Goal: Task Accomplishment & Management: Use online tool/utility

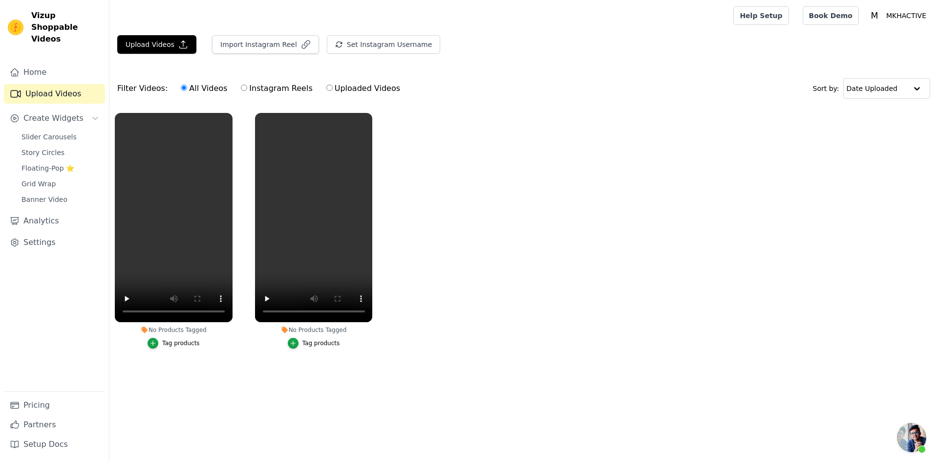
scroll to position [183, 0]
click at [162, 346] on button "Tag products" at bounding box center [174, 343] width 52 height 11
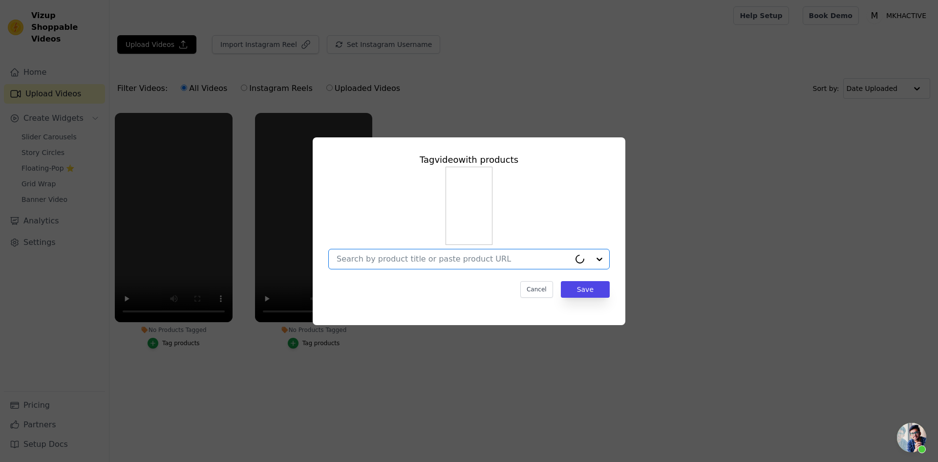
click at [358, 259] on input "No Products Tagged Tag video with products Option undefined, selected. Select i…" at bounding box center [454, 258] width 234 height 9
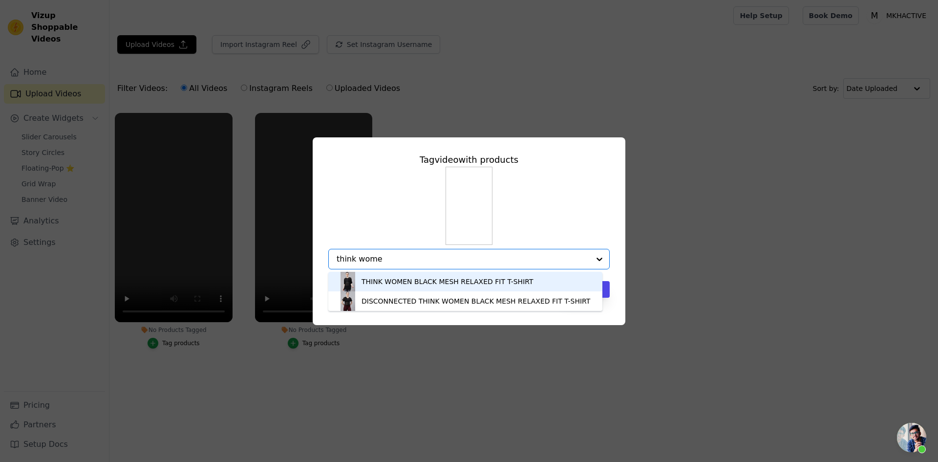
type input "think women"
click at [371, 280] on div "THINK WOMEN BLACK MESH RELAXED FIT T-SHIRT" at bounding box center [448, 282] width 172 height 10
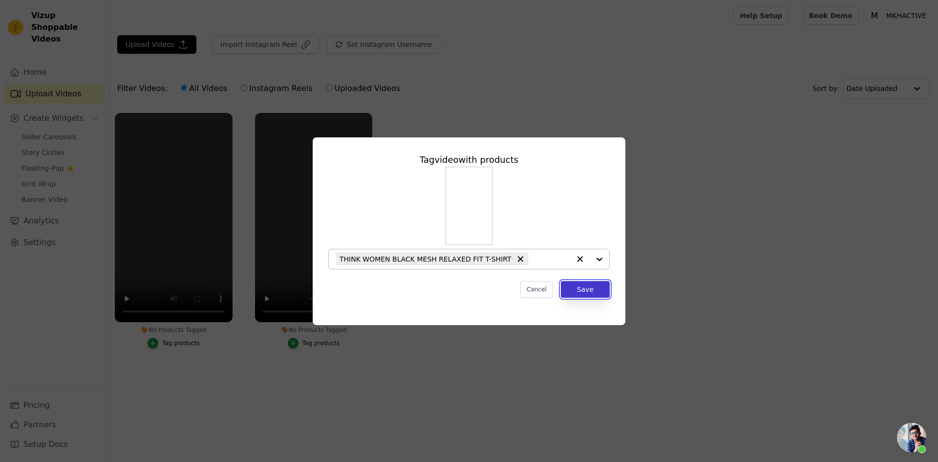
click at [586, 290] on button "Save" at bounding box center [585, 289] width 49 height 17
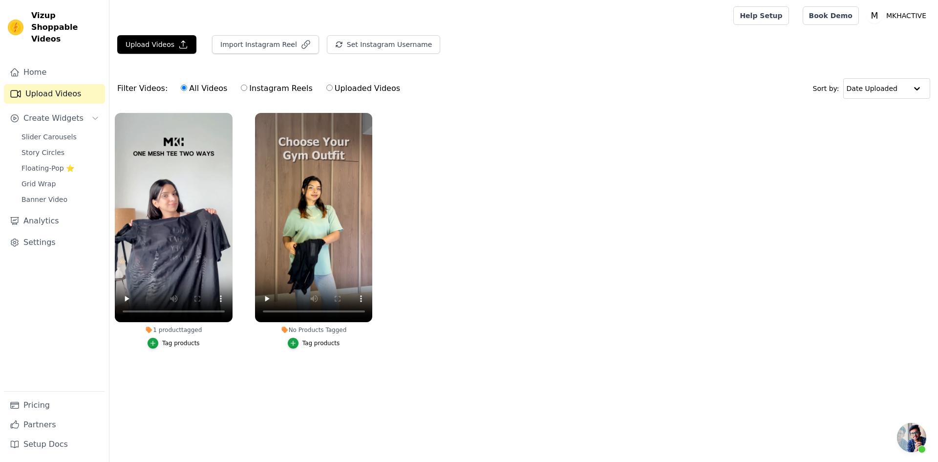
click at [312, 346] on div "Tag products" at bounding box center [322, 343] width 38 height 8
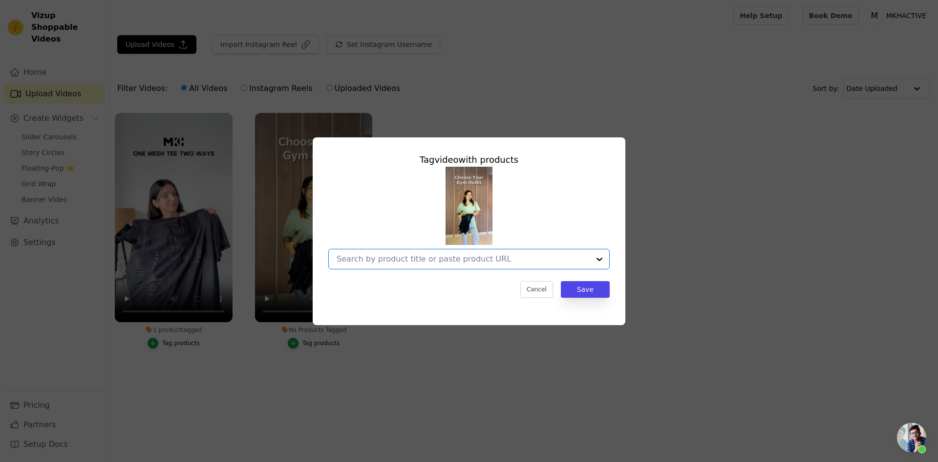
click at [393, 261] on input "No Products Tagged Tag video with products Option undefined, selected. Select i…" at bounding box center [463, 258] width 253 height 9
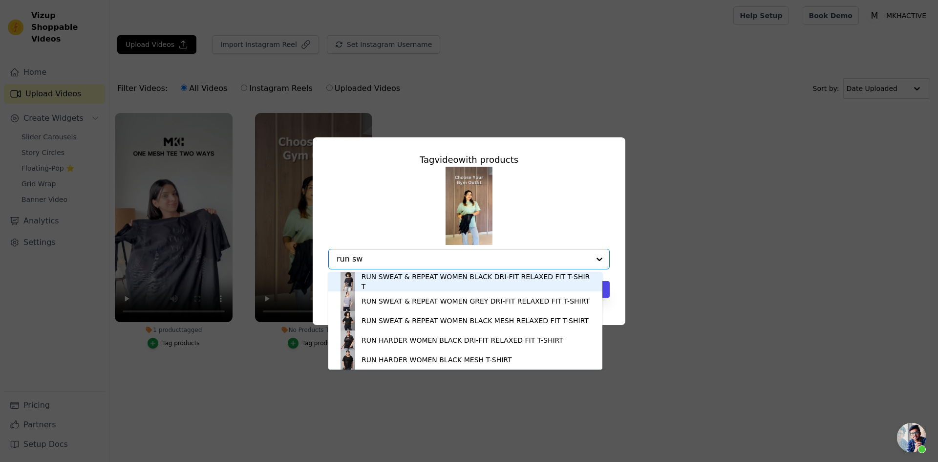
type input "run swe"
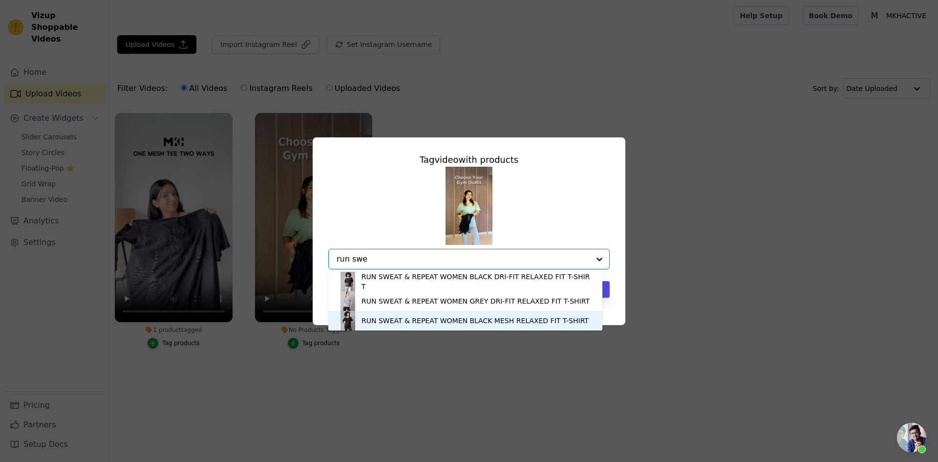
click at [389, 318] on div "RUN SWEAT & REPEAT WOMEN BLACK MESH RELAXED FIT T-SHIRT" at bounding box center [475, 321] width 227 height 10
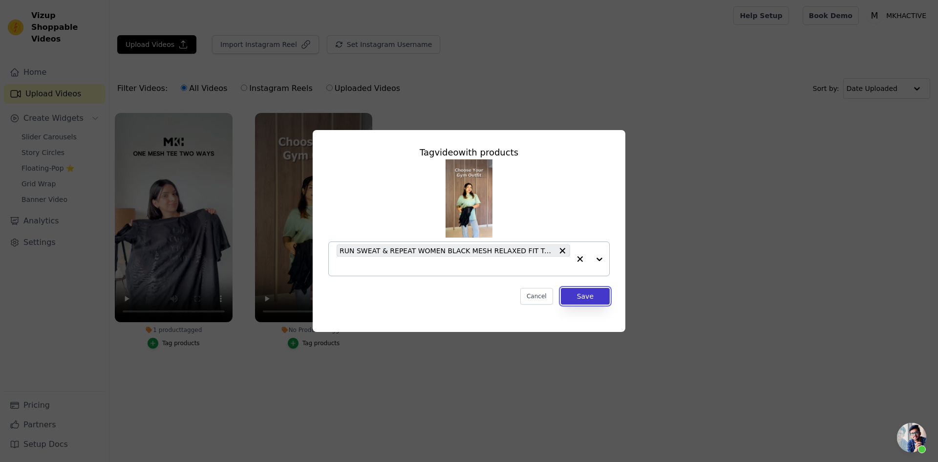
click at [588, 296] on button "Save" at bounding box center [585, 296] width 49 height 17
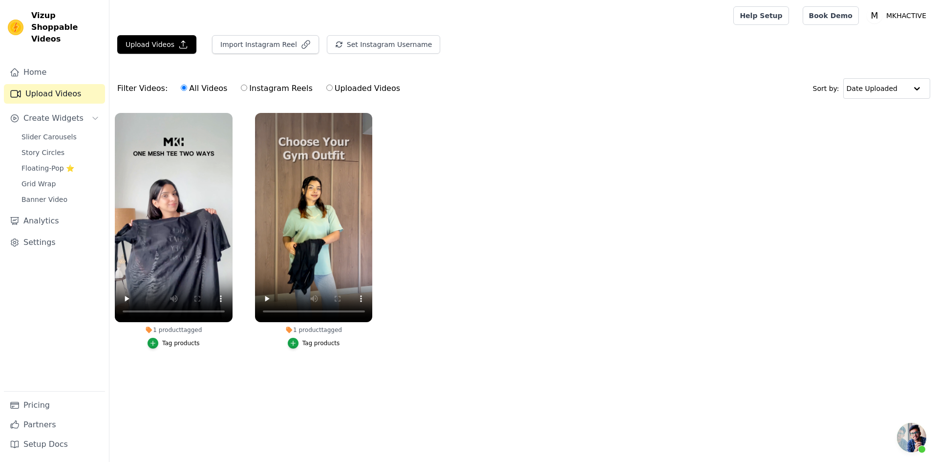
click at [492, 352] on ul "1 product tagged Tag products 1 product tagged Tag products" at bounding box center [523, 241] width 829 height 266
click at [43, 132] on span "Slider Carousels" at bounding box center [49, 137] width 55 height 10
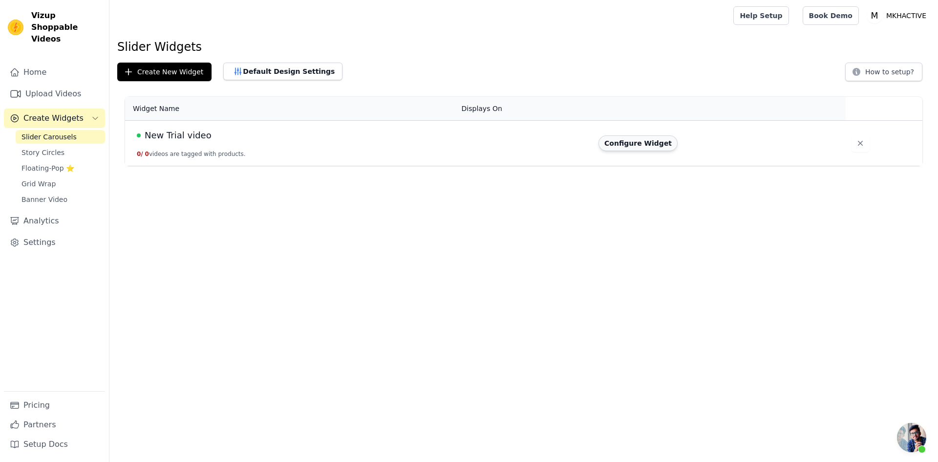
click at [610, 138] on button "Configure Widget" at bounding box center [638, 143] width 79 height 16
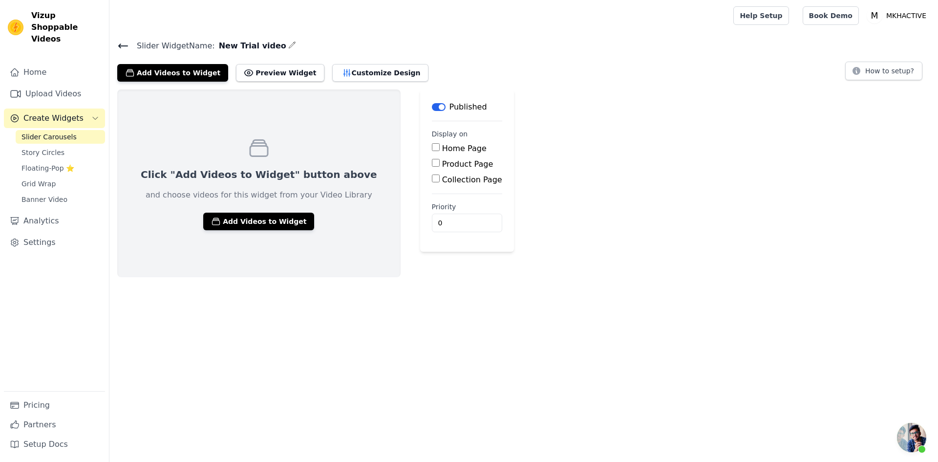
click at [432, 147] on input "Home Page" at bounding box center [436, 147] width 8 height 8
checkbox input "true"
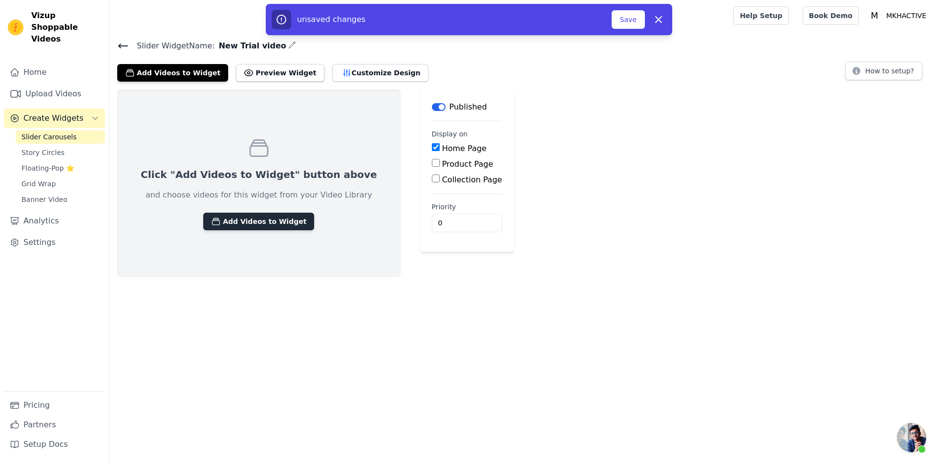
click at [244, 221] on button "Add Videos to Widget" at bounding box center [258, 222] width 111 height 18
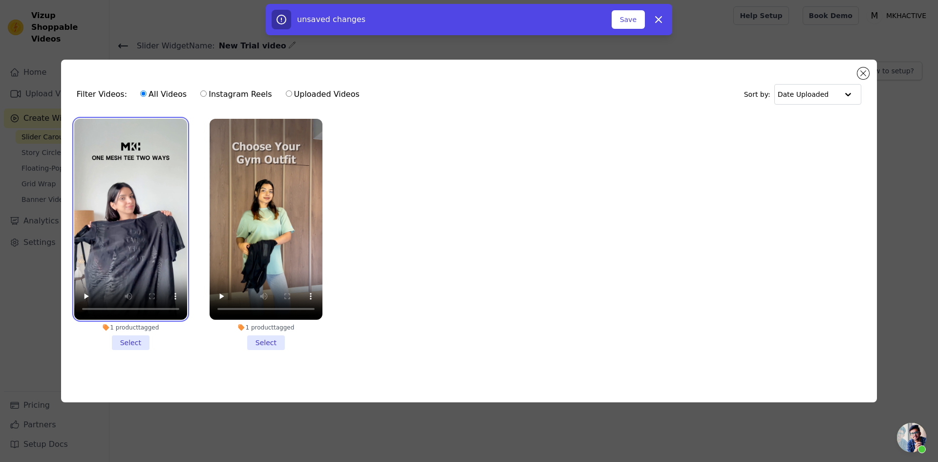
click at [145, 196] on video at bounding box center [130, 219] width 113 height 201
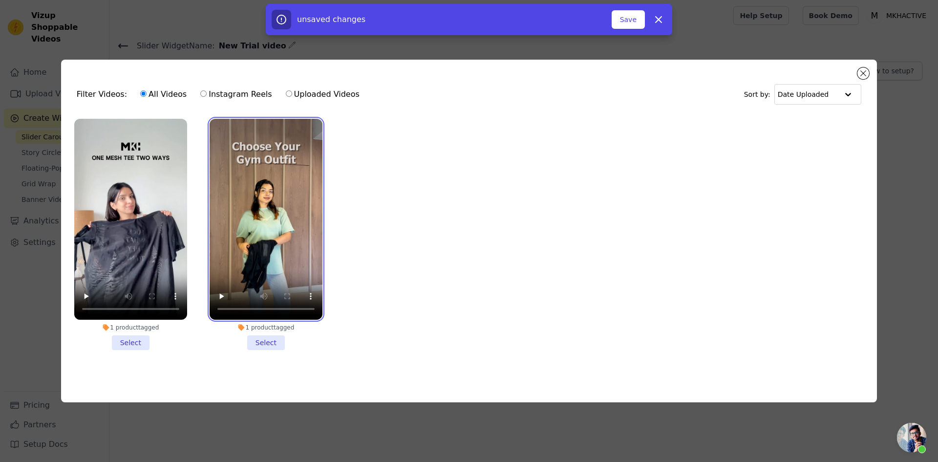
click at [268, 209] on video at bounding box center [266, 219] width 113 height 201
click at [135, 339] on li "1 product tagged Select" at bounding box center [130, 234] width 113 height 231
click at [0, 0] on input "1 product tagged Select" at bounding box center [0, 0] width 0 height 0
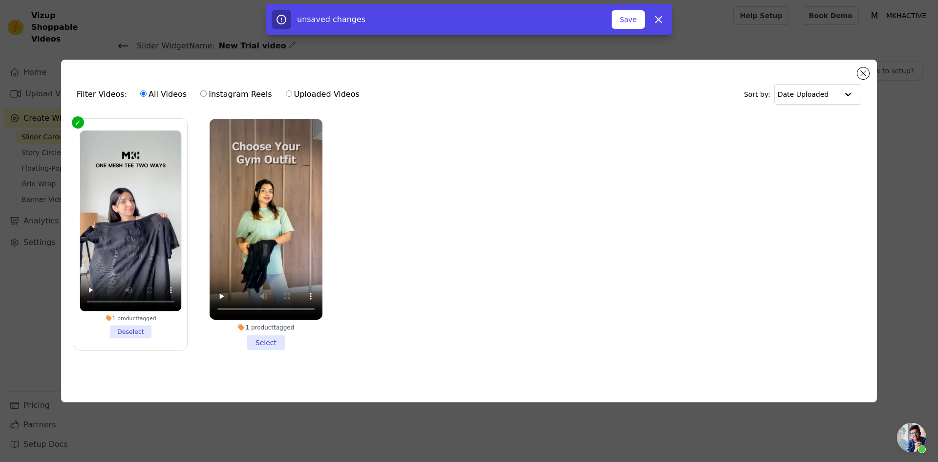
click at [268, 341] on li "1 product tagged Select" at bounding box center [266, 234] width 113 height 231
click at [0, 0] on input "1 product tagged Select" at bounding box center [0, 0] width 0 height 0
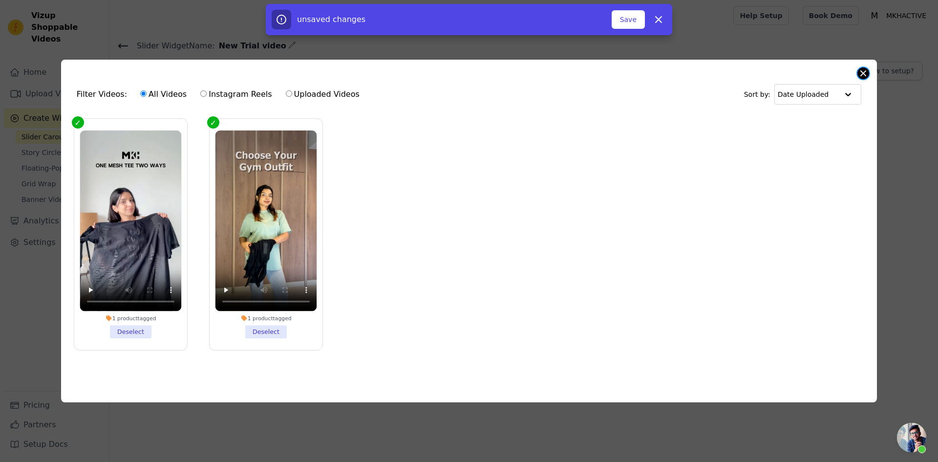
click at [863, 72] on button "Close modal" at bounding box center [864, 73] width 12 height 12
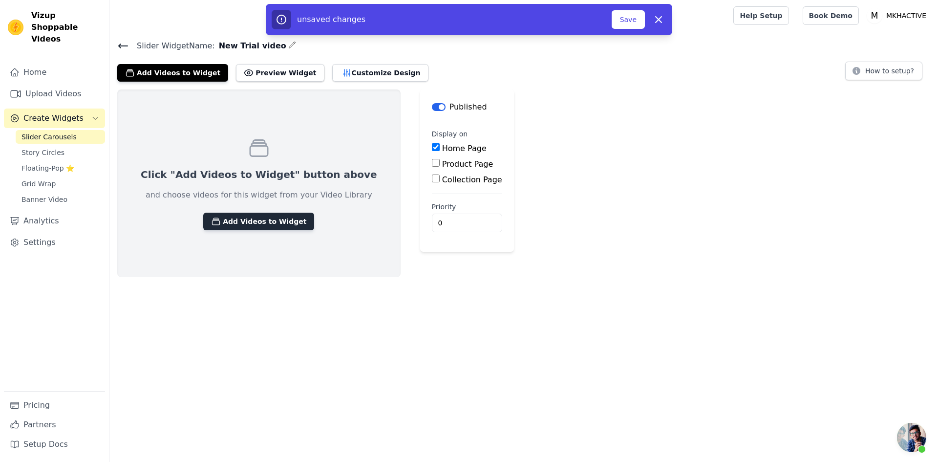
click at [229, 224] on button "Add Videos to Widget" at bounding box center [258, 222] width 111 height 18
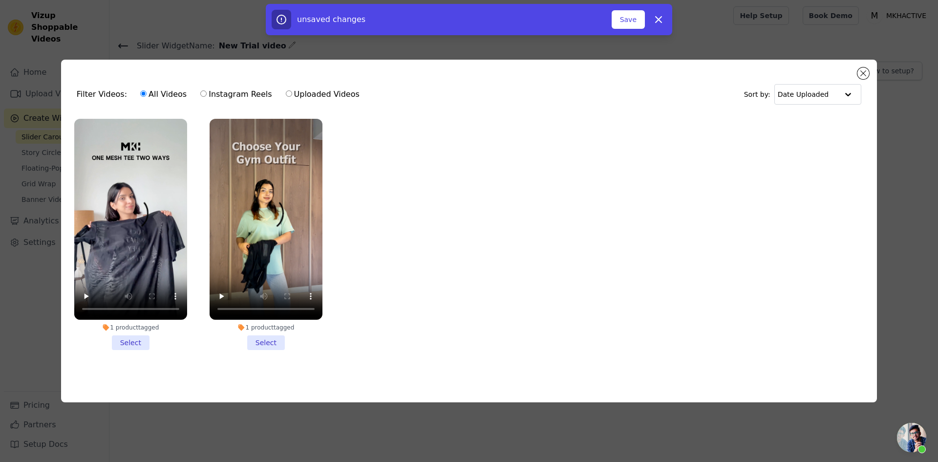
click at [127, 338] on li "1 product tagged Select" at bounding box center [130, 234] width 113 height 231
click at [0, 0] on input "1 product tagged Select" at bounding box center [0, 0] width 0 height 0
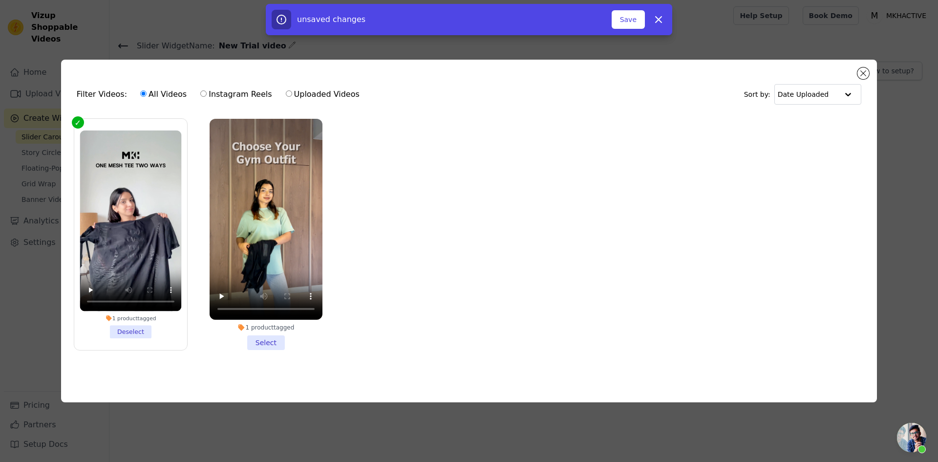
click at [262, 341] on li "1 product tagged Select" at bounding box center [266, 234] width 113 height 231
click at [0, 0] on input "1 product tagged Select" at bounding box center [0, 0] width 0 height 0
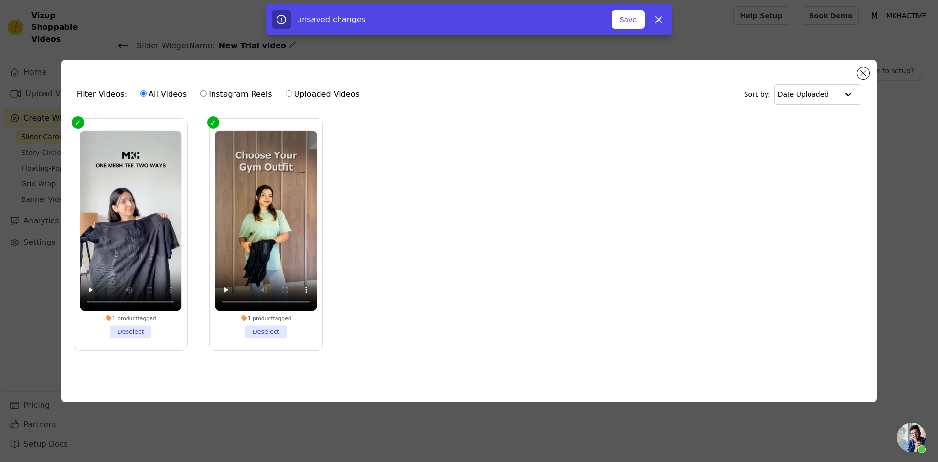
click at [486, 284] on ul "1 product tagged Deselect 1 product tagged Deselect" at bounding box center [469, 242] width 801 height 258
click at [629, 22] on button "Save" at bounding box center [628, 19] width 33 height 19
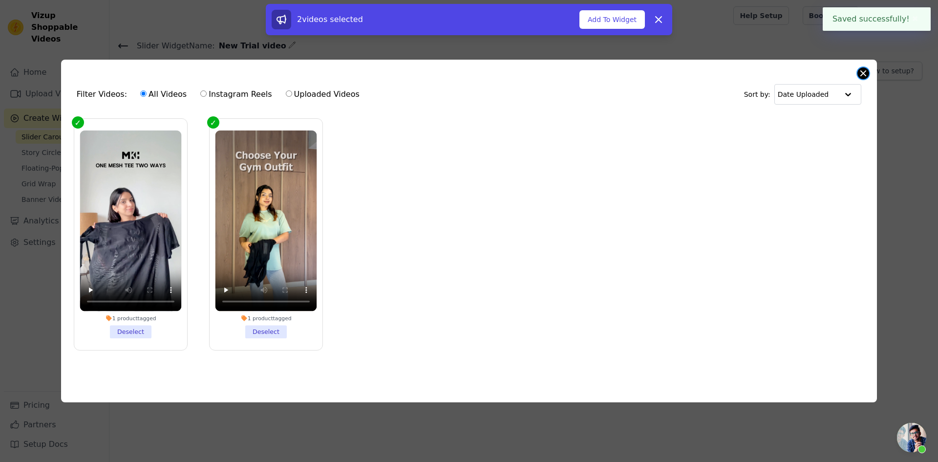
click at [860, 69] on button "Close modal" at bounding box center [864, 73] width 12 height 12
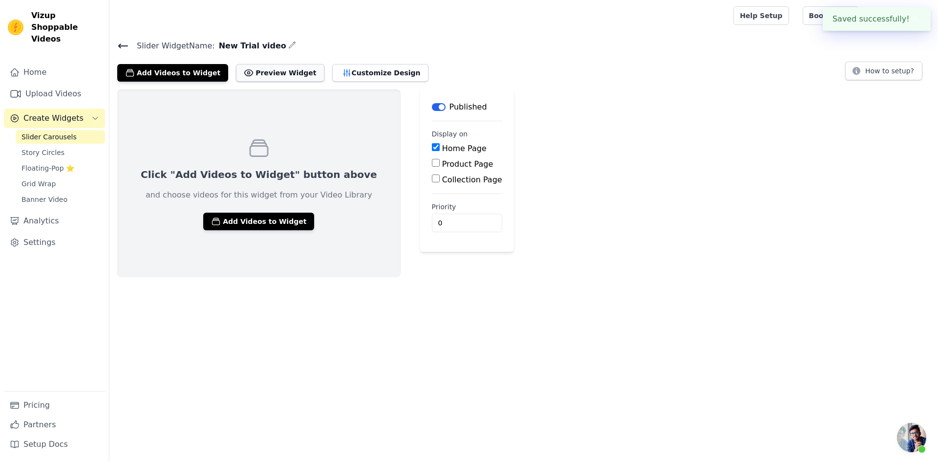
click at [248, 71] on button "Preview Widget" at bounding box center [280, 73] width 88 height 18
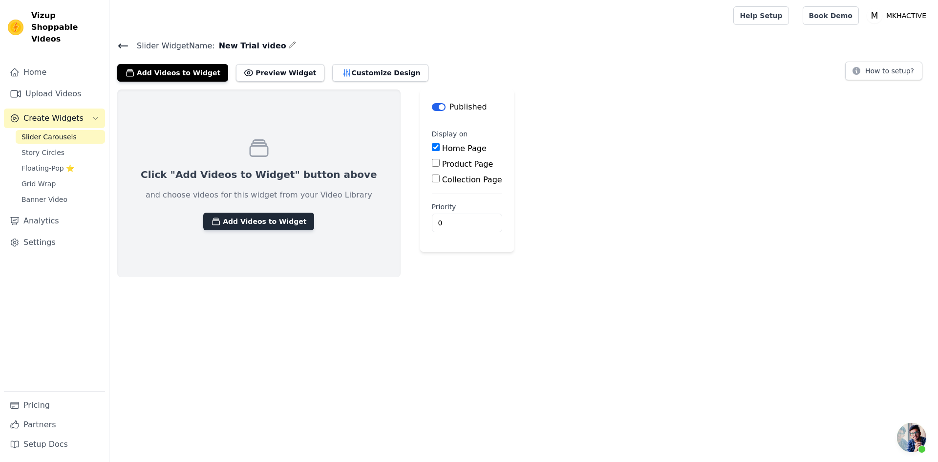
click at [232, 219] on button "Add Videos to Widget" at bounding box center [258, 222] width 111 height 18
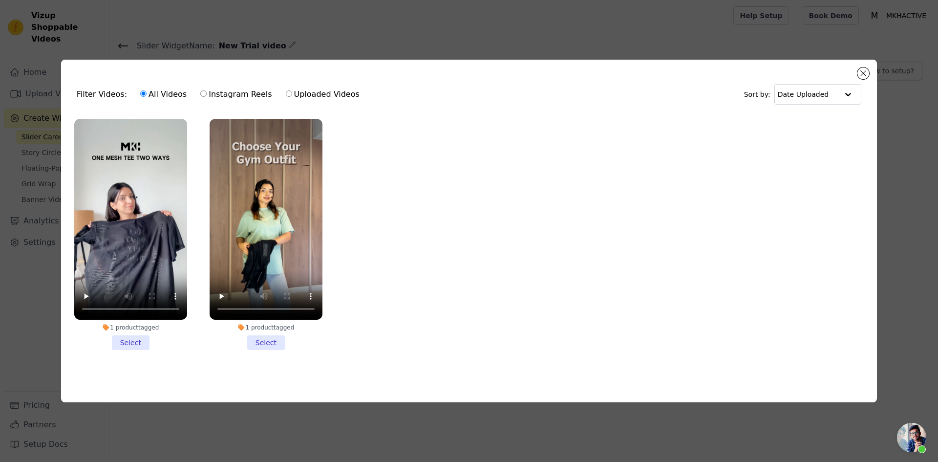
click at [128, 344] on li "1 product tagged Select" at bounding box center [130, 234] width 113 height 231
click at [0, 0] on input "1 product tagged Select" at bounding box center [0, 0] width 0 height 0
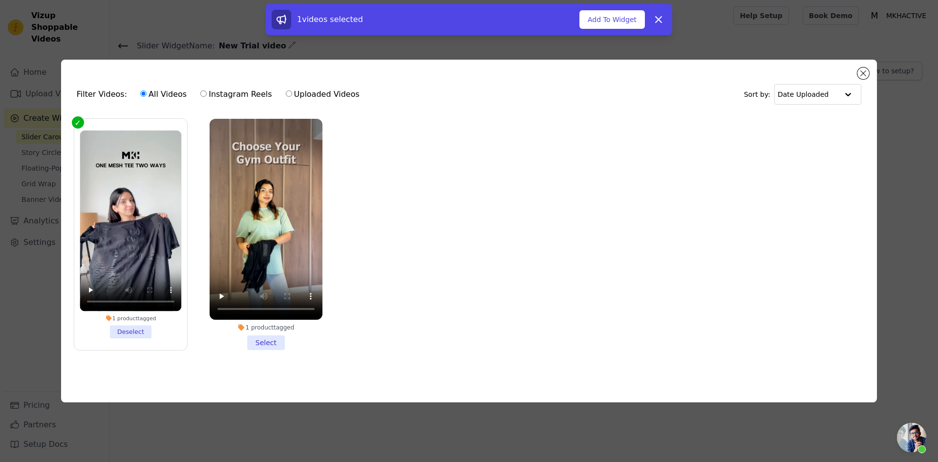
click at [267, 343] on li "1 product tagged Select" at bounding box center [266, 234] width 113 height 231
click at [0, 0] on input "1 product tagged Select" at bounding box center [0, 0] width 0 height 0
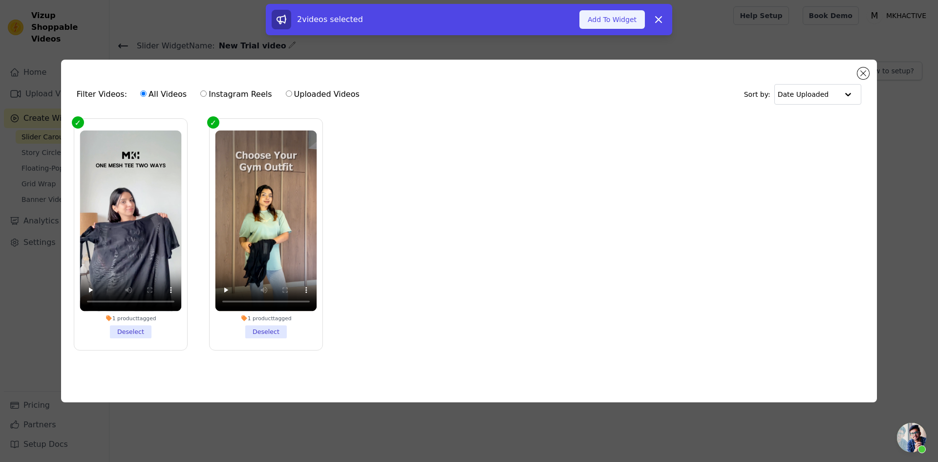
click at [611, 21] on button "Add To Widget" at bounding box center [612, 19] width 65 height 19
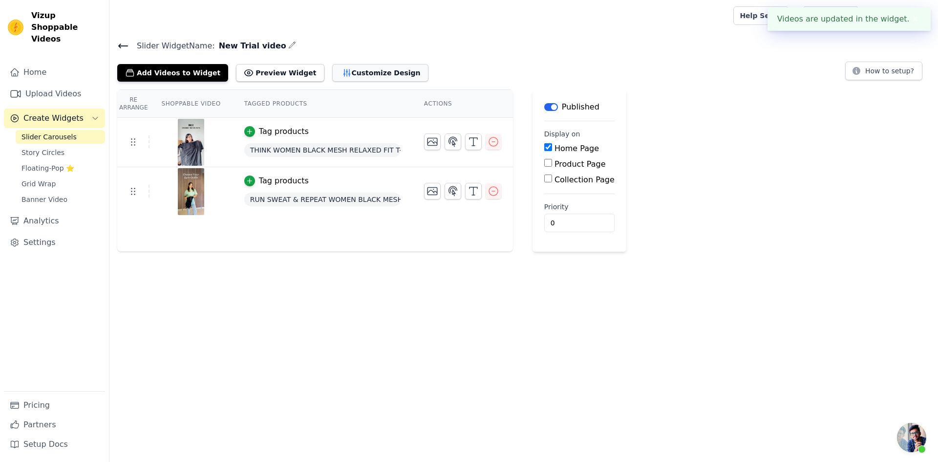
click at [341, 74] on button "Customize Design" at bounding box center [380, 73] width 96 height 18
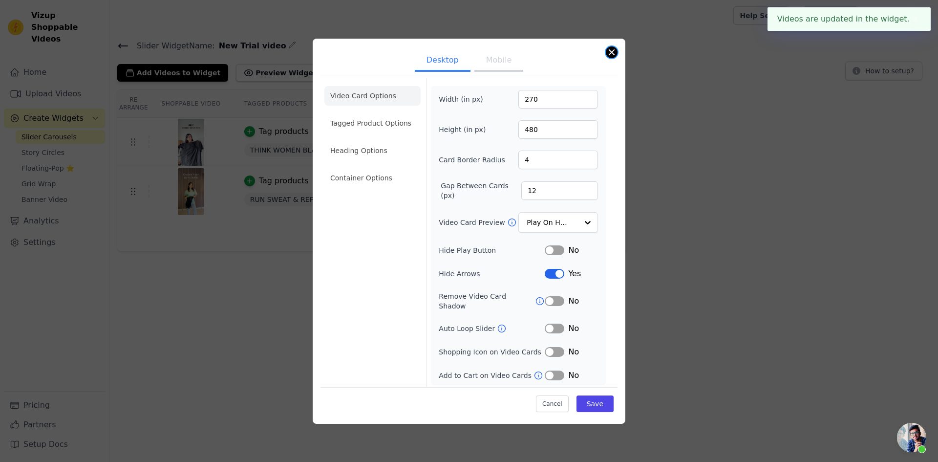
click at [614, 54] on button "Close modal" at bounding box center [612, 52] width 12 height 12
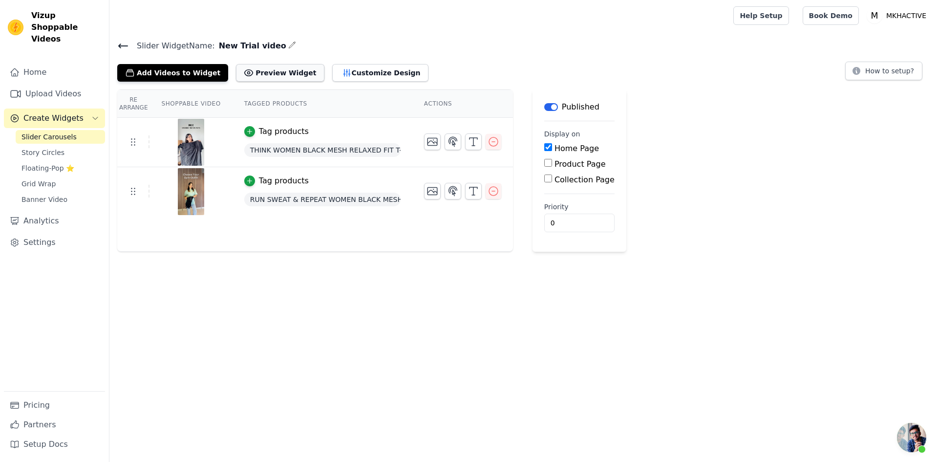
click at [273, 72] on button "Preview Widget" at bounding box center [280, 73] width 88 height 18
click at [268, 74] on button "Preview Widget" at bounding box center [280, 73] width 88 height 18
click at [334, 70] on button "Customize Design" at bounding box center [380, 73] width 96 height 18
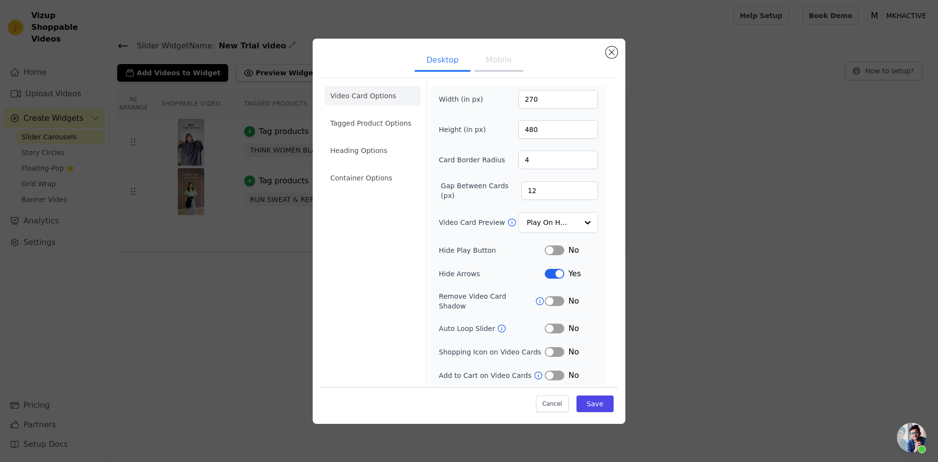
click at [559, 252] on button "Label" at bounding box center [555, 250] width 20 height 10
click at [558, 302] on button "Label" at bounding box center [555, 301] width 20 height 10
click at [558, 324] on button "Label" at bounding box center [555, 329] width 20 height 10
click at [557, 347] on button "Label" at bounding box center [555, 352] width 20 height 10
click at [555, 371] on button "Label" at bounding box center [555, 376] width 20 height 10
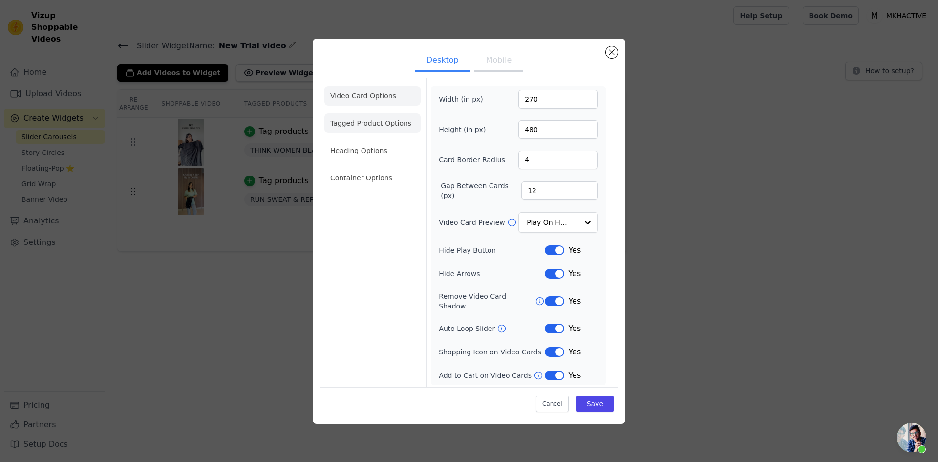
click at [355, 125] on li "Tagged Product Options" at bounding box center [373, 123] width 96 height 20
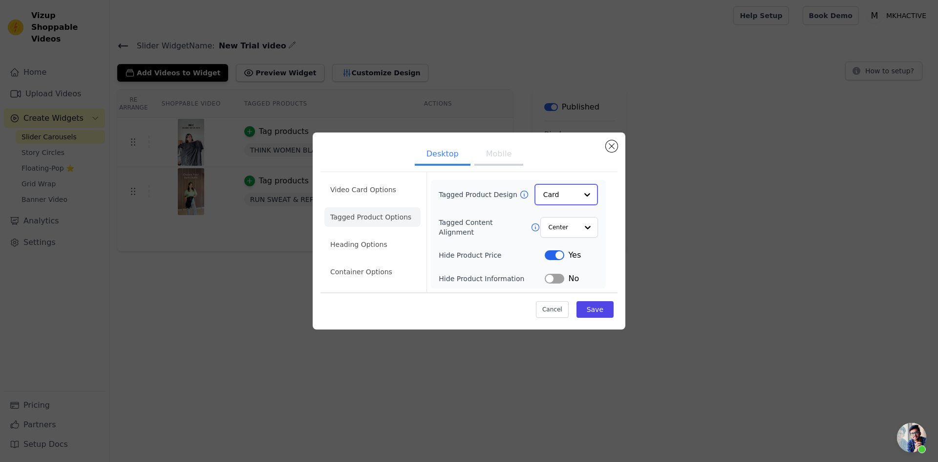
click at [570, 191] on input "Tagged Product Design" at bounding box center [561, 195] width 34 height 20
click at [559, 283] on button "Label" at bounding box center [555, 278] width 20 height 10
click at [377, 247] on li "Heading Options" at bounding box center [373, 245] width 96 height 20
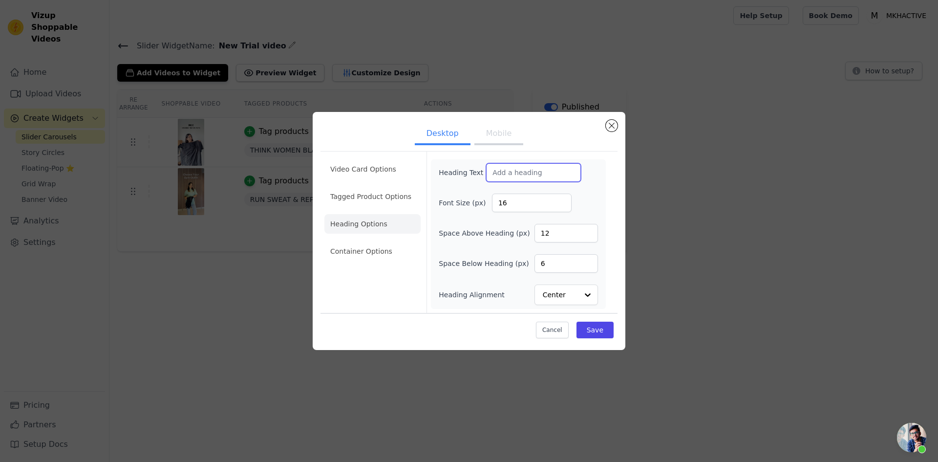
click at [511, 173] on input "Heading Text" at bounding box center [533, 172] width 95 height 19
type input "Shop & Watch"
click at [358, 254] on li "Container Options" at bounding box center [373, 251] width 96 height 20
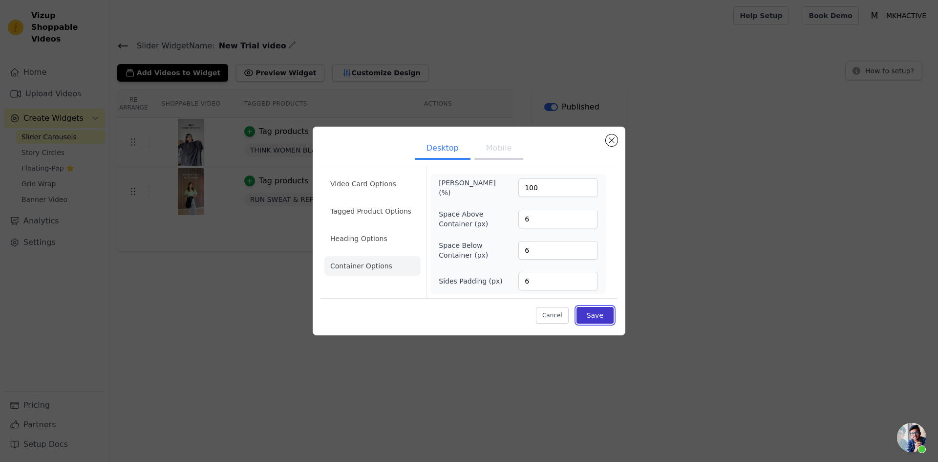
click at [604, 320] on button "Save" at bounding box center [595, 315] width 37 height 17
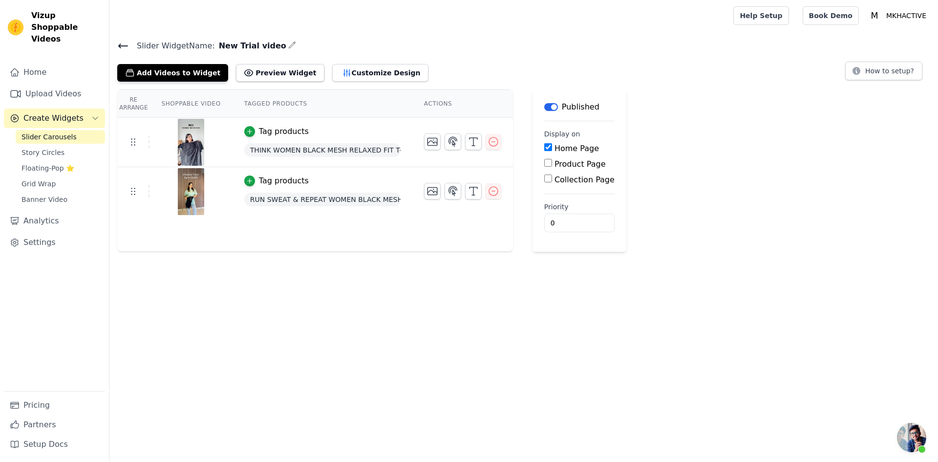
click at [545, 164] on input "Product Page" at bounding box center [549, 163] width 8 height 8
checkbox input "true"
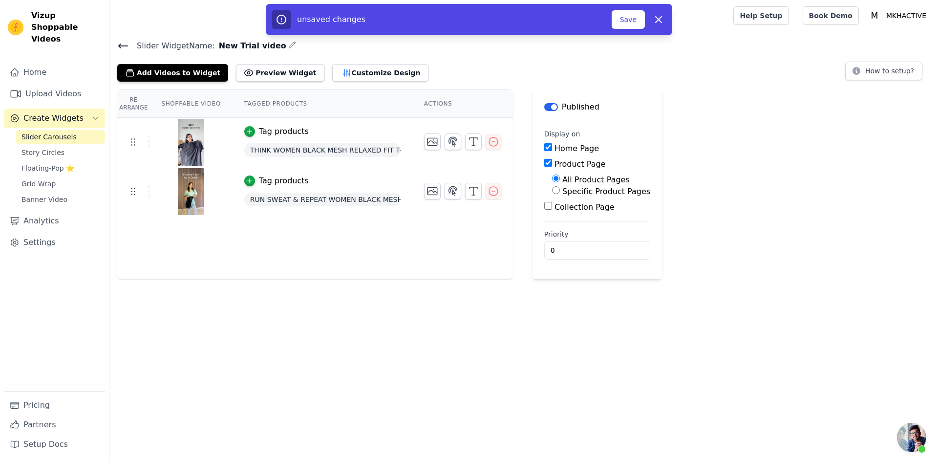
click at [552, 194] on input "Specific Product Pages" at bounding box center [556, 190] width 8 height 8
radio input "true"
click at [571, 217] on button "Select Products" at bounding box center [584, 213] width 65 height 17
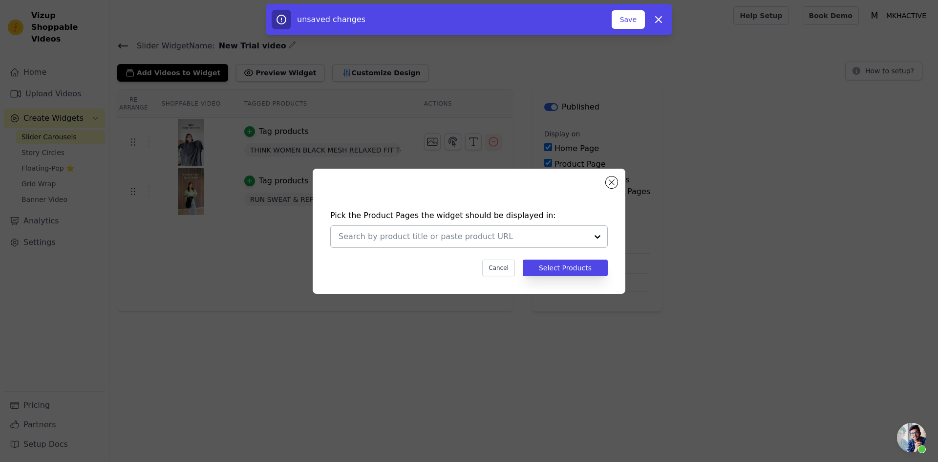
click at [383, 235] on input "text" at bounding box center [463, 237] width 249 height 12
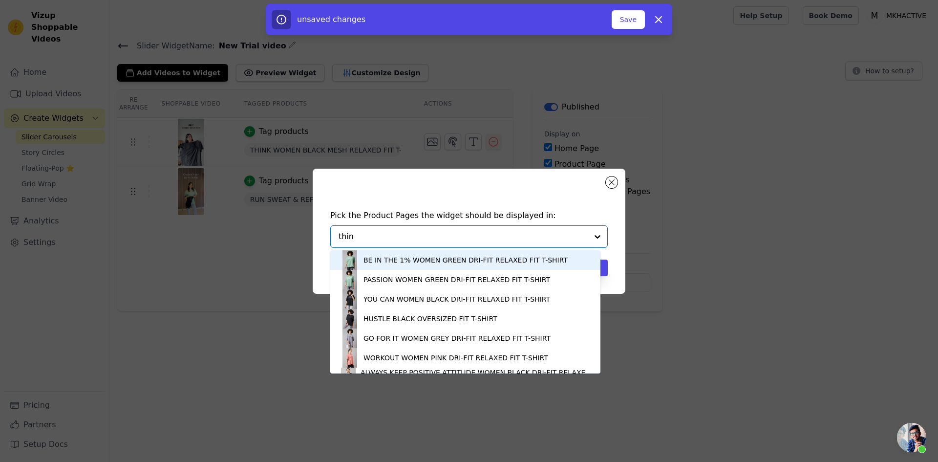
type input "think"
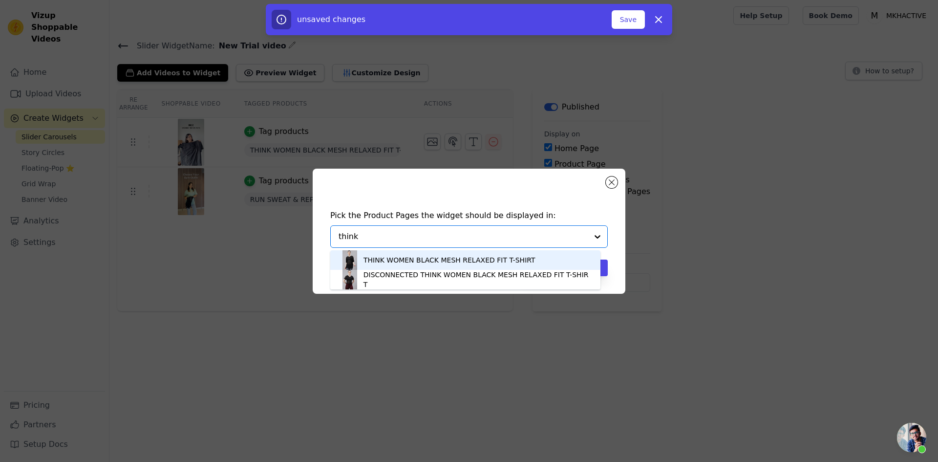
click at [381, 260] on div "THINK WOMEN BLACK MESH RELAXED FIT T-SHIRT" at bounding box center [450, 260] width 172 height 10
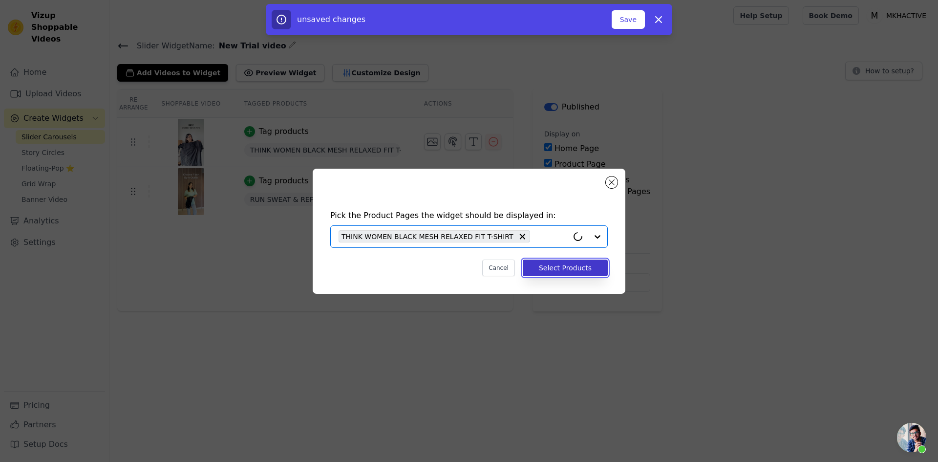
click at [594, 273] on button "Select Products" at bounding box center [565, 268] width 85 height 17
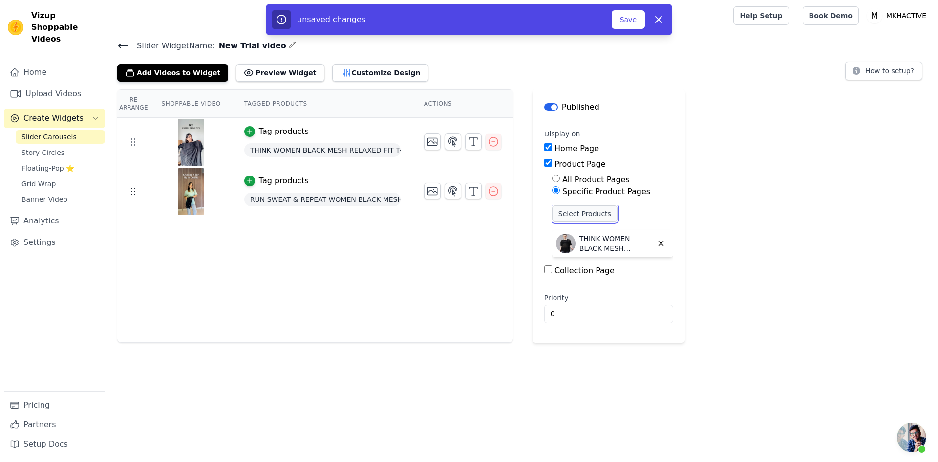
click at [568, 210] on button "Select Products" at bounding box center [584, 213] width 65 height 17
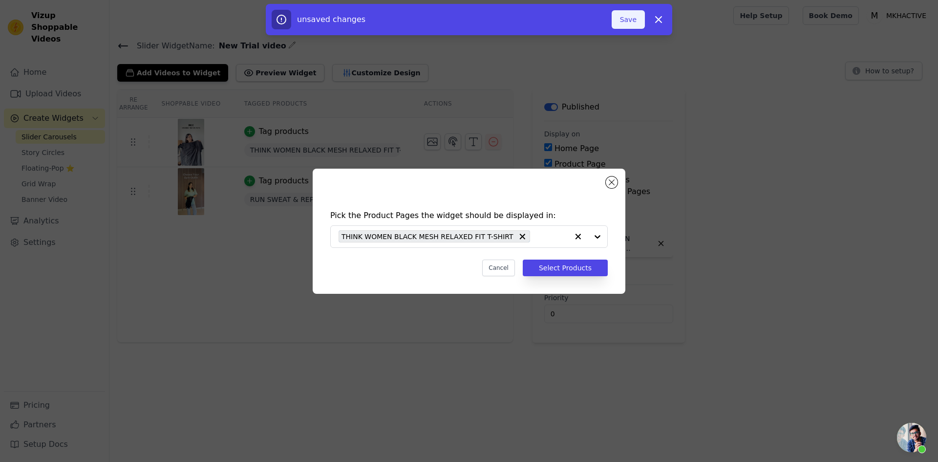
click at [631, 21] on button "Save" at bounding box center [628, 19] width 33 height 19
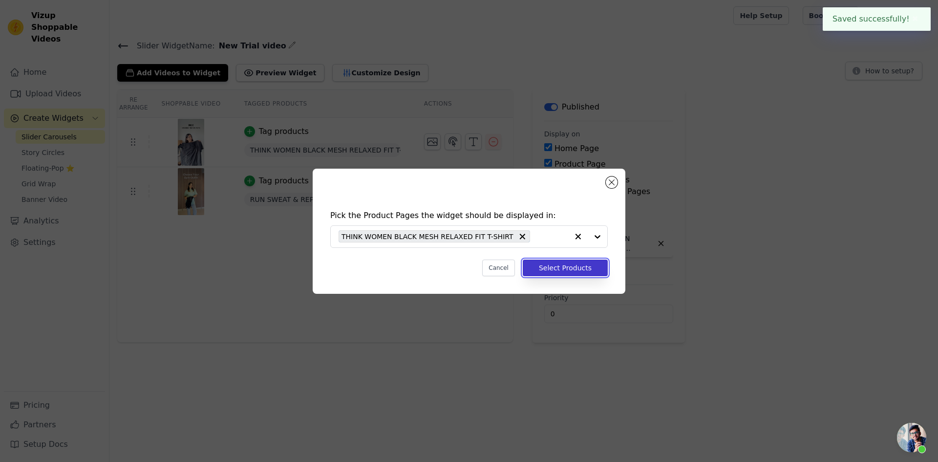
click at [571, 271] on button "Select Products" at bounding box center [565, 268] width 85 height 17
